Goal: Find specific page/section: Find specific page/section

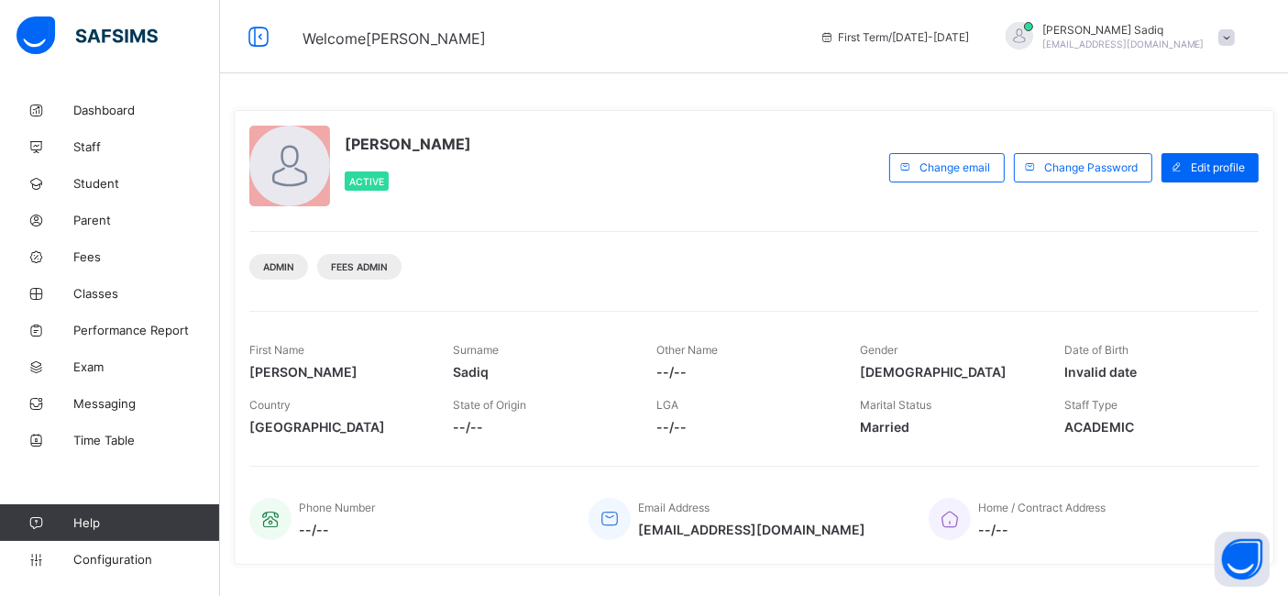
click at [767, 249] on div "Admin Fees Admin" at bounding box center [753, 260] width 1009 height 58
click at [94, 295] on span "Classes" at bounding box center [146, 293] width 147 height 15
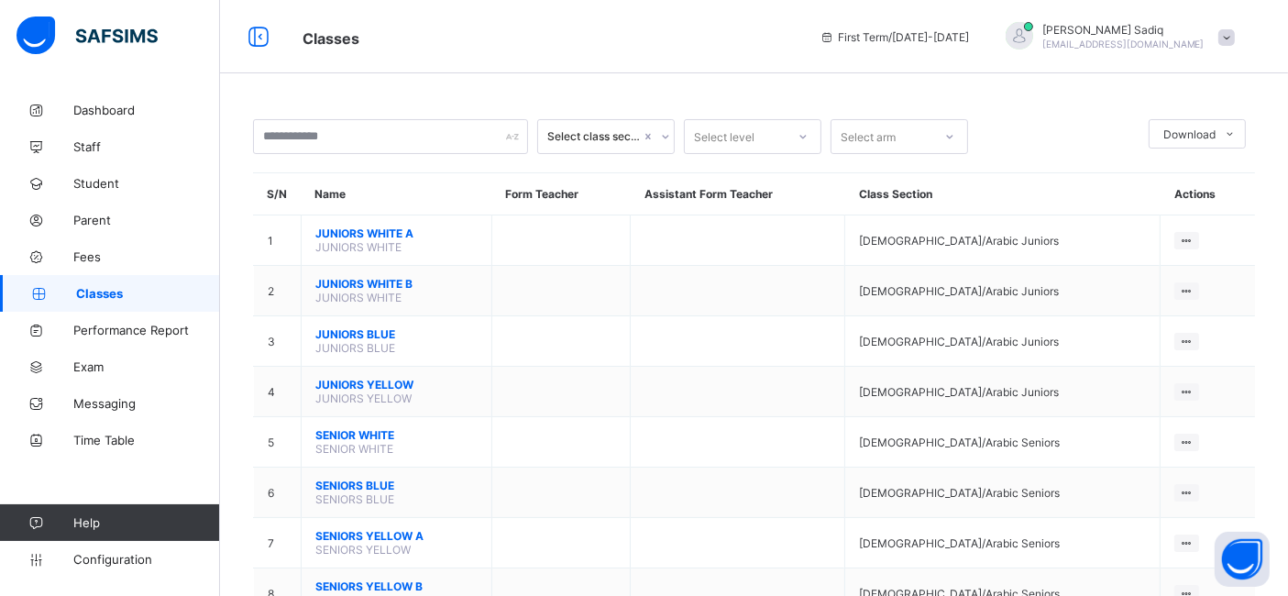
click at [679, 84] on div "Select class section Select level Select arm Download Pdf Report Excel Report S…" at bounding box center [754, 508] width 1068 height 1017
click at [1095, 137] on div at bounding box center [1058, 136] width 162 height 35
click at [1003, 119] on div at bounding box center [1058, 136] width 162 height 35
click at [711, 82] on div "Select class section Select level Select arm Download Pdf Report Excel Report S…" at bounding box center [754, 508] width 1068 height 1017
click at [599, 84] on div "Select class section Select level Select arm Download Pdf Report Excel Report S…" at bounding box center [754, 508] width 1068 height 1017
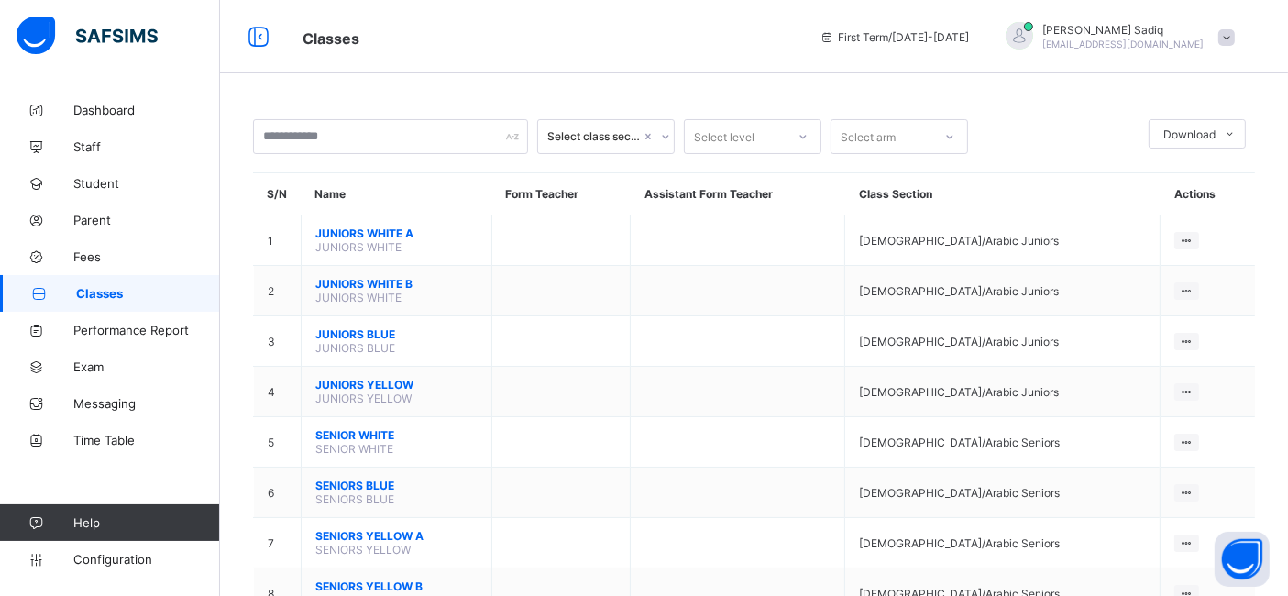
click at [594, 92] on div "Select class section Select level Select arm Download Pdf Report Excel Report S…" at bounding box center [754, 555] width 1068 height 926
click at [539, 63] on div "Classes First Term / [DATE]-[DATE] [PERSON_NAME] [PERSON_NAME][EMAIL_ADDRESS][D…" at bounding box center [644, 36] width 1288 height 73
click at [444, 66] on div "Classes First Term / [DATE]-[DATE] [PERSON_NAME] [PERSON_NAME][EMAIL_ADDRESS][D…" at bounding box center [644, 36] width 1288 height 73
click at [618, 87] on div "Select class section Select level Select arm Download Pdf Report Excel Report S…" at bounding box center [754, 508] width 1068 height 1017
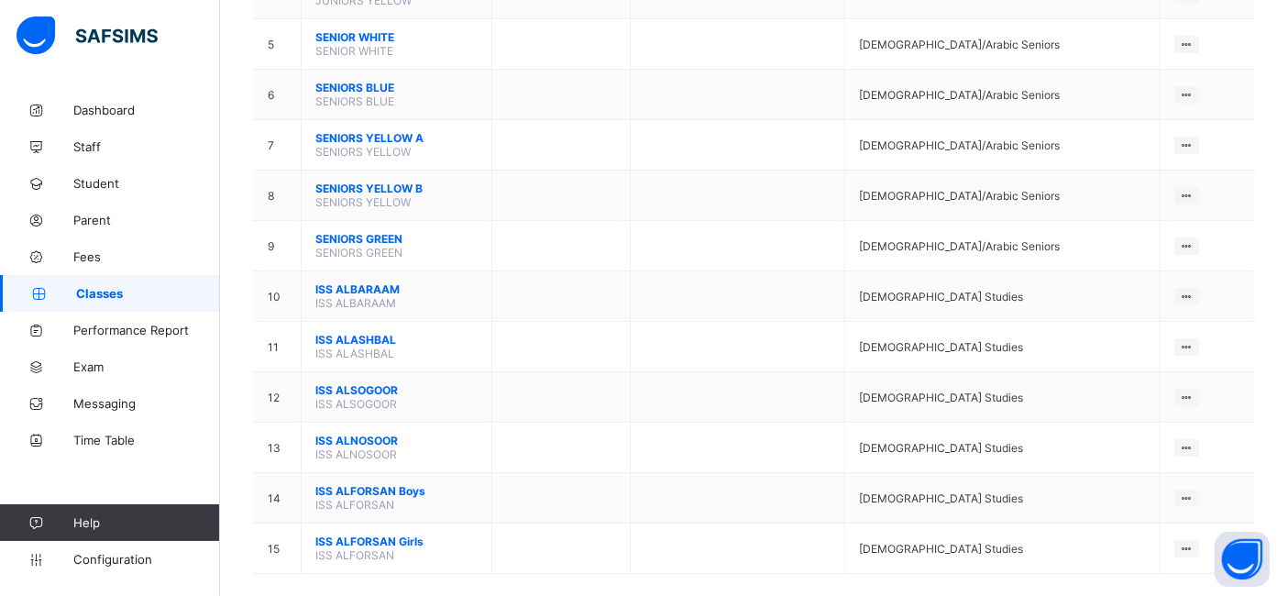
scroll to position [411, 0]
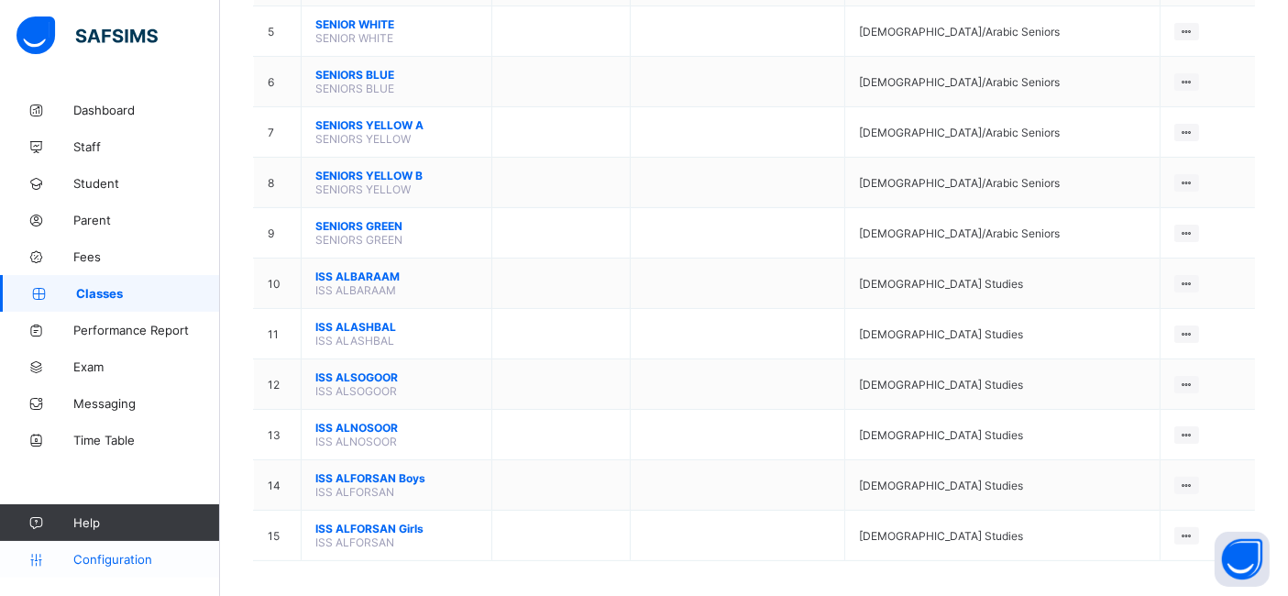
click at [122, 569] on link "Configuration" at bounding box center [109, 559] width 219 height 37
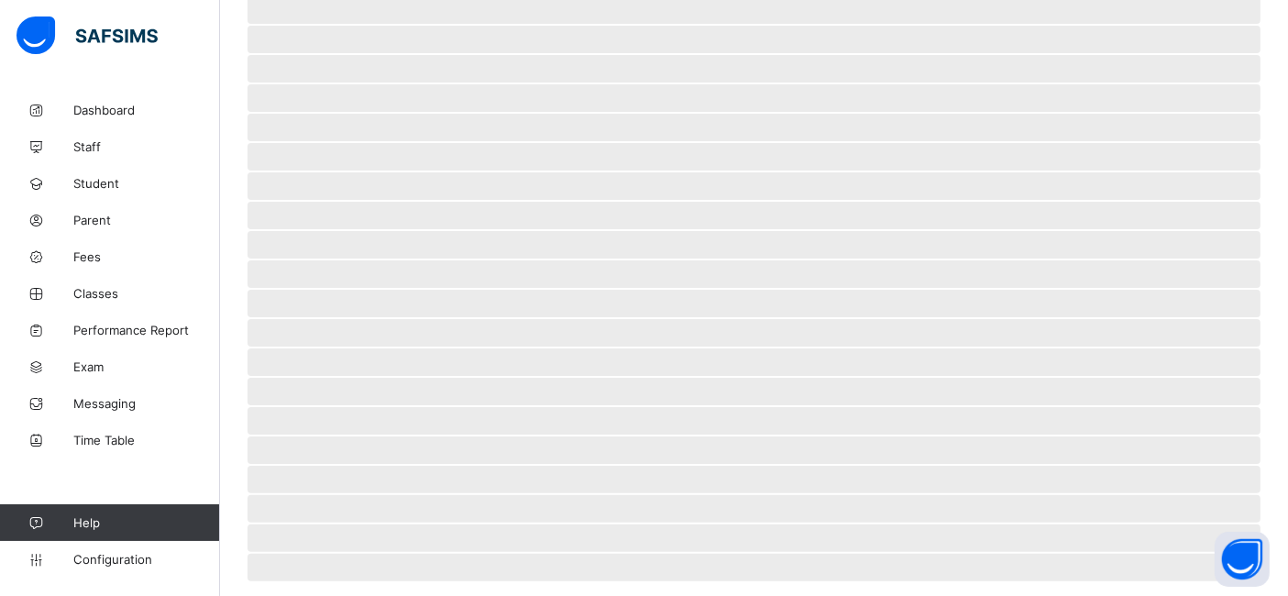
scroll to position [28, 0]
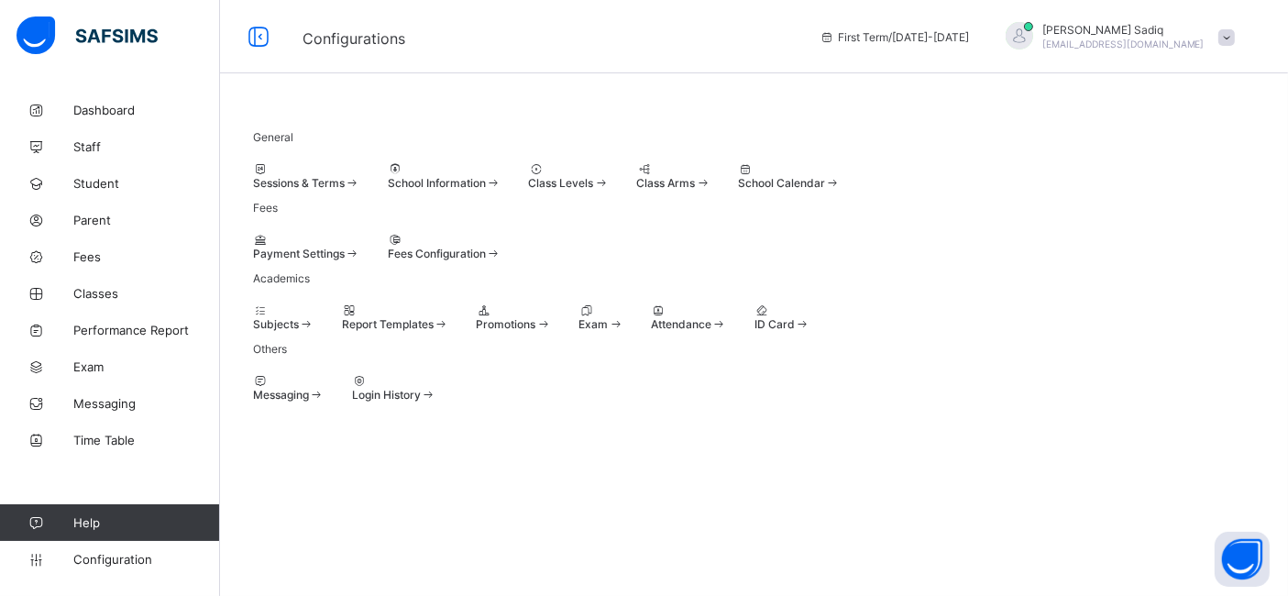
click at [610, 162] on div at bounding box center [569, 169] width 81 height 14
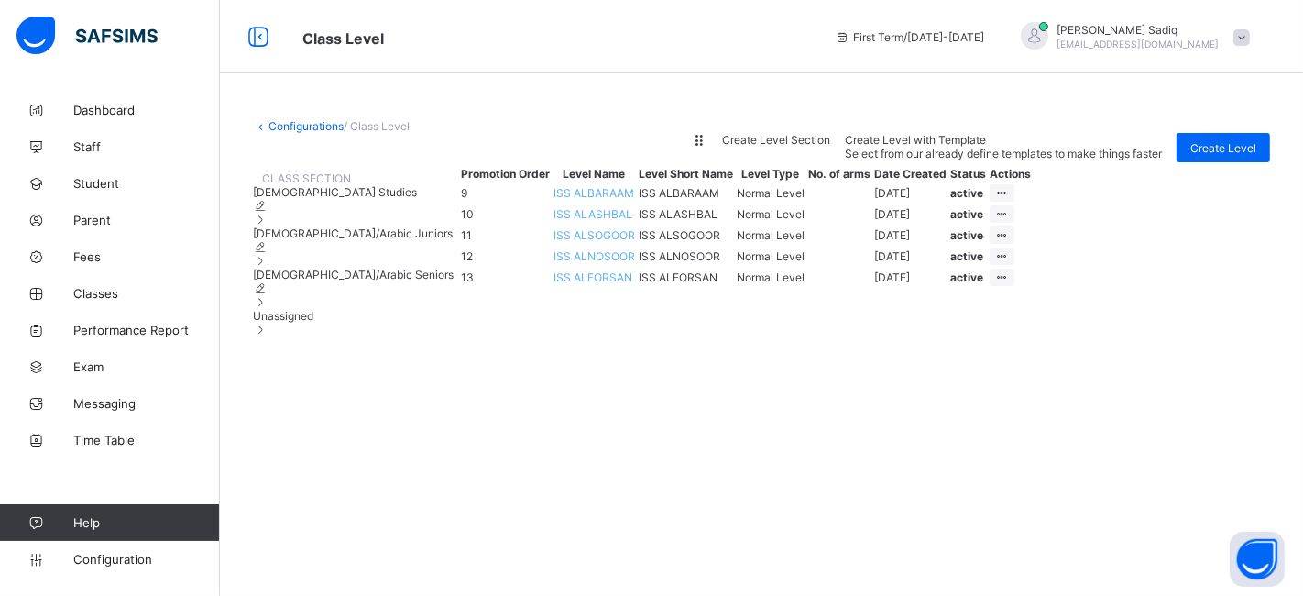
click at [635, 263] on span "ISS ALNOSOOR" at bounding box center [595, 256] width 82 height 14
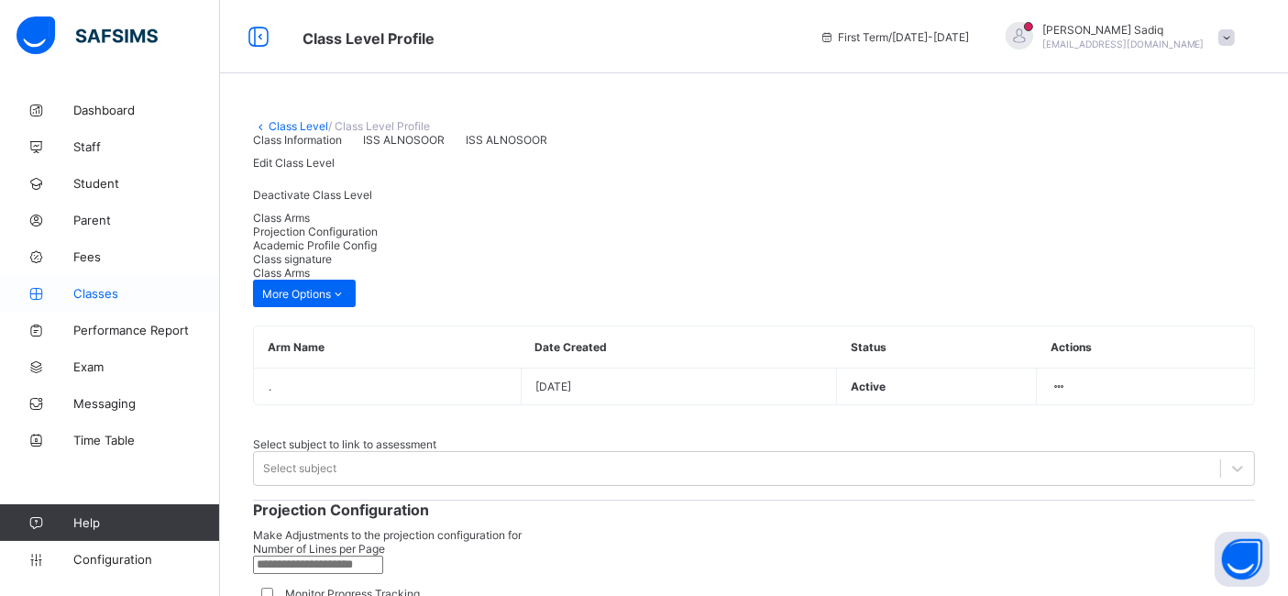
click at [92, 291] on span "Classes" at bounding box center [146, 293] width 147 height 15
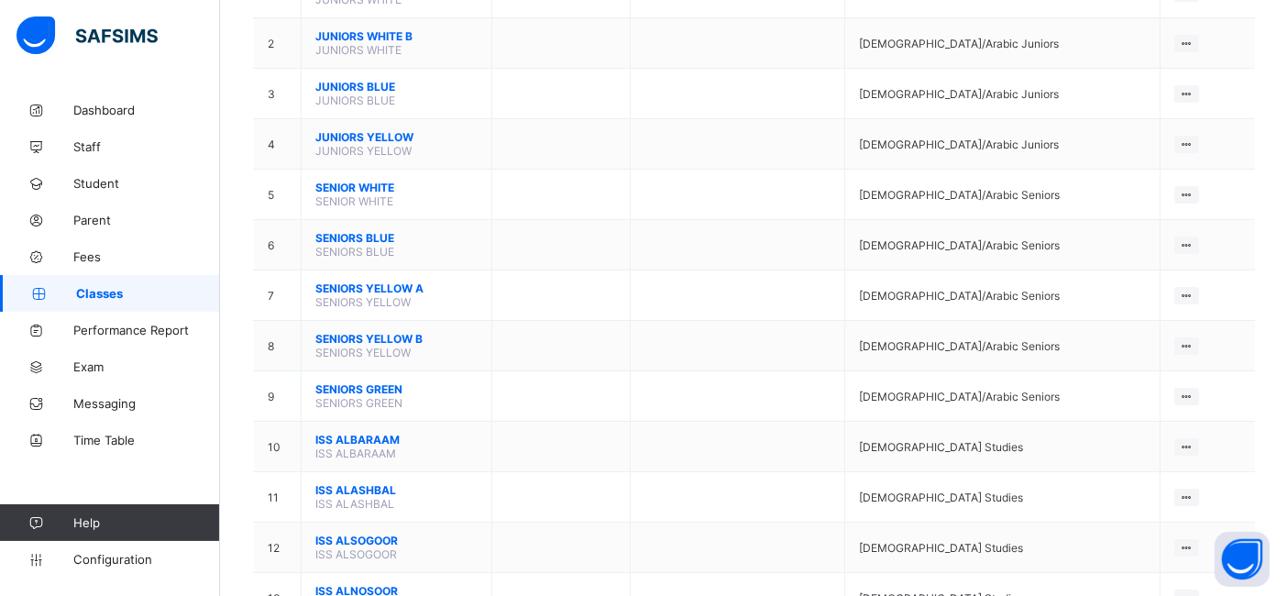
scroll to position [411, 0]
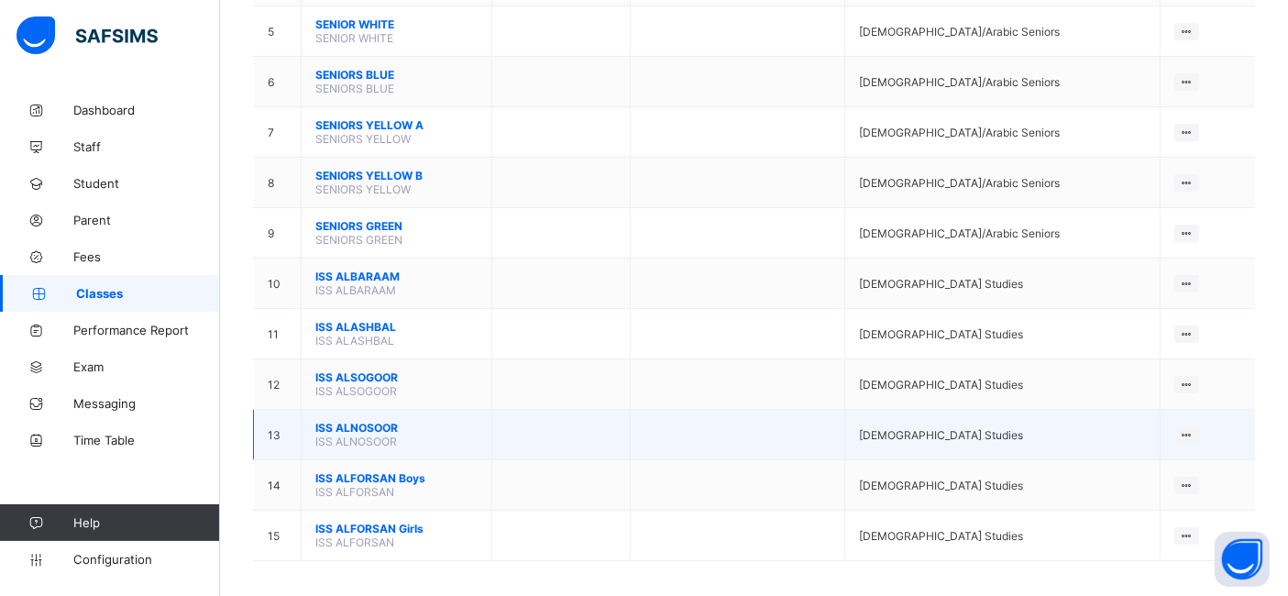
click at [354, 421] on span "ISS ALNOSOOR" at bounding box center [396, 428] width 162 height 14
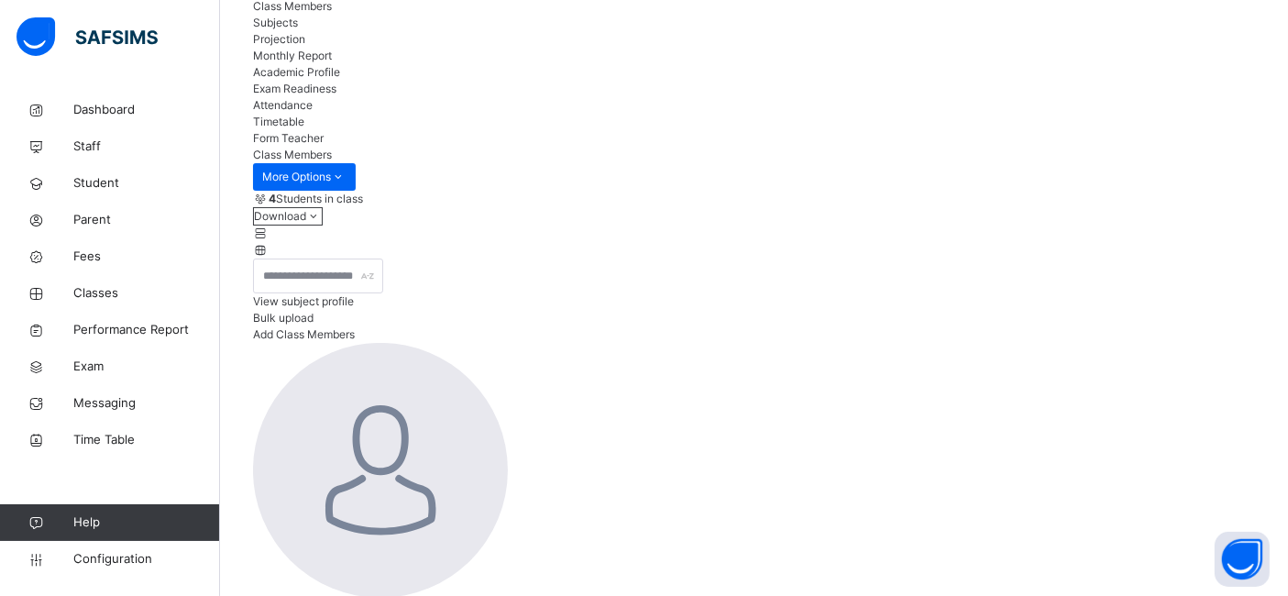
scroll to position [320, 0]
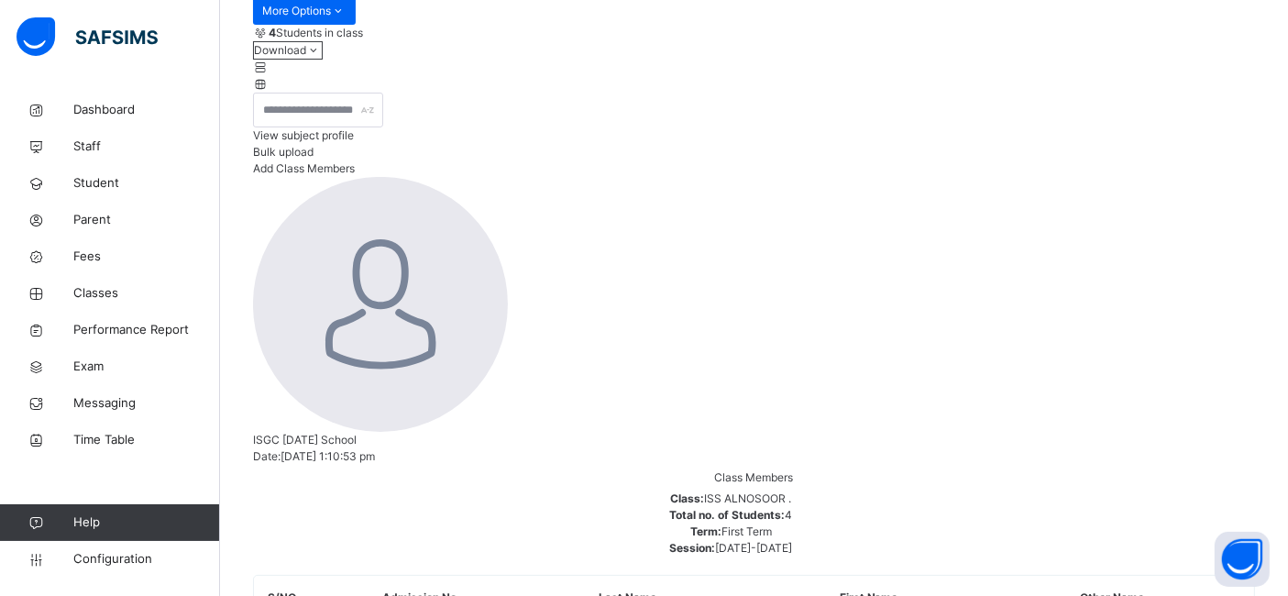
drag, startPoint x: 379, startPoint y: 300, endPoint x: 432, endPoint y: 298, distance: 52.3
copy div "[PERSON_NAME] ALN8"
drag, startPoint x: 377, startPoint y: 300, endPoint x: 462, endPoint y: 486, distance: 204.7
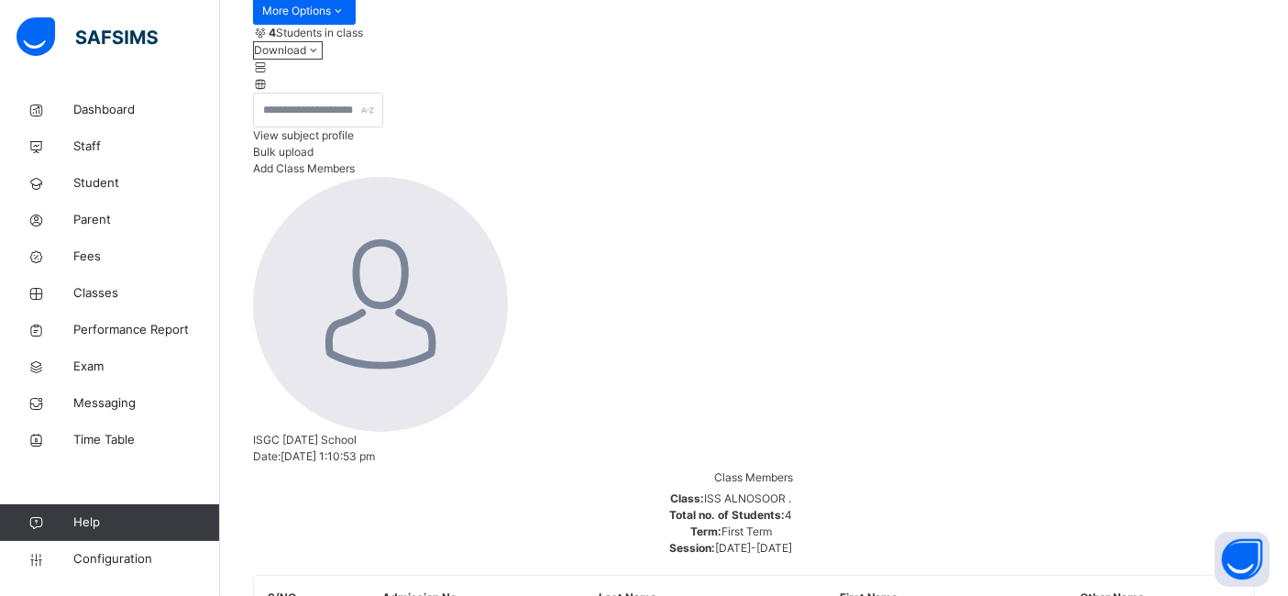
copy tbody "[PERSON_NAME] ALN8 View Profile Remove from Class Transfer Student [PERSON_NAME…"
